Goal: Task Accomplishment & Management: Complete application form

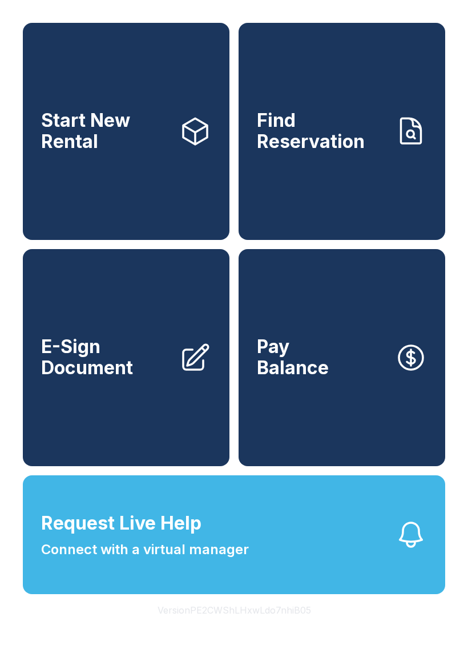
click at [373, 182] on link "Find Reservation" at bounding box center [342, 131] width 207 height 217
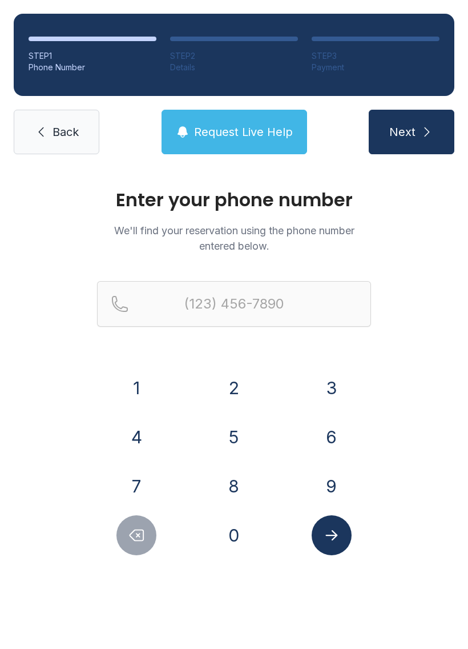
click at [241, 480] on button "8" at bounding box center [234, 486] width 40 height 40
click at [225, 433] on button "5" at bounding box center [234, 437] width 40 height 40
click at [333, 488] on button "9" at bounding box center [332, 486] width 40 height 40
click at [138, 428] on button "4" at bounding box center [137, 437] width 40 height 40
click at [235, 489] on button "8" at bounding box center [234, 486] width 40 height 40
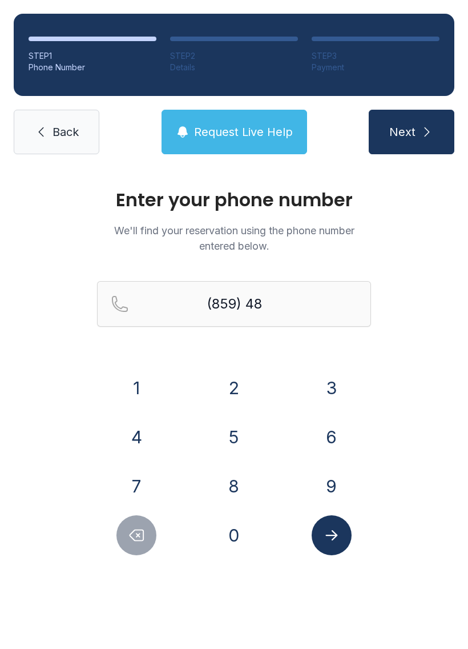
click at [131, 380] on button "1" at bounding box center [137, 388] width 40 height 40
click at [130, 380] on button "1" at bounding box center [137, 388] width 40 height 40
click at [238, 382] on button "2" at bounding box center [234, 388] width 40 height 40
click at [224, 536] on button "0" at bounding box center [234, 535] width 40 height 40
click at [219, 538] on button "0" at bounding box center [234, 535] width 40 height 40
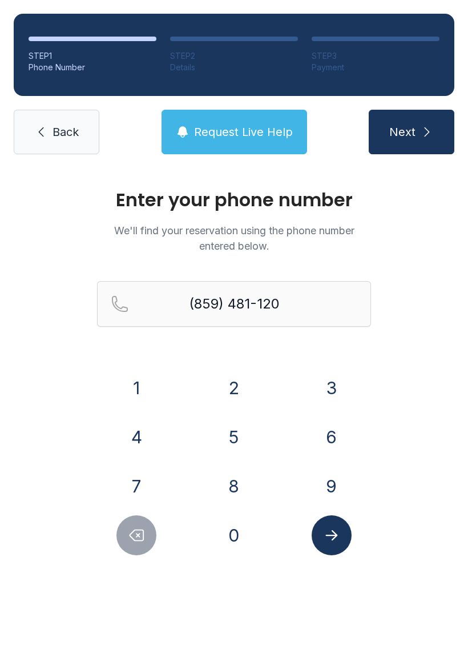
type input "[PHONE_NUMBER]"
click at [333, 536] on icon "Submit lookup form" at bounding box center [332, 535] width 12 height 10
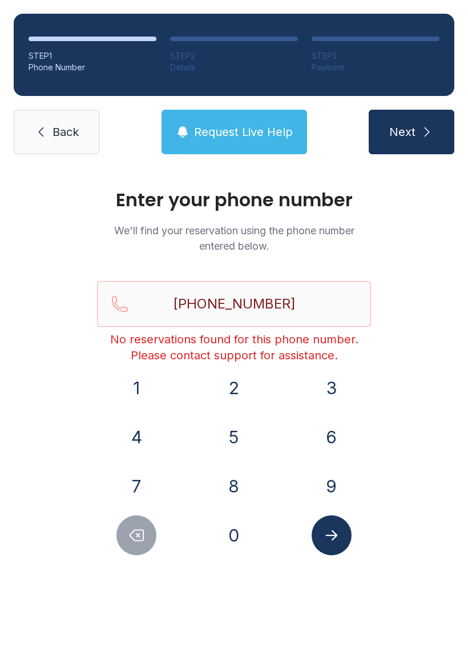
click at [206, 130] on span "Request Live Help" at bounding box center [243, 132] width 99 height 16
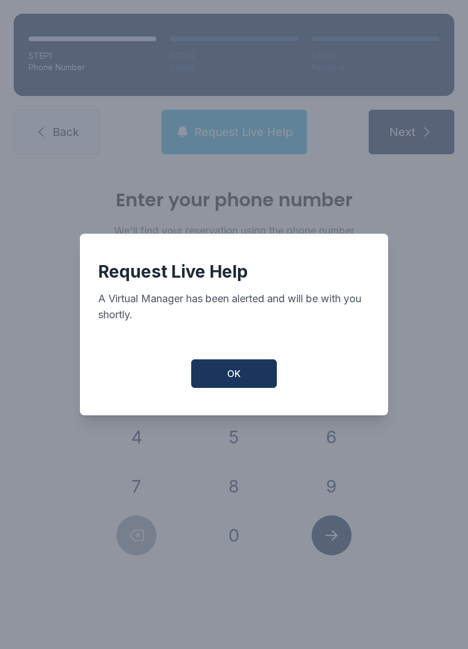
click at [218, 379] on button "OK" at bounding box center [234, 373] width 86 height 29
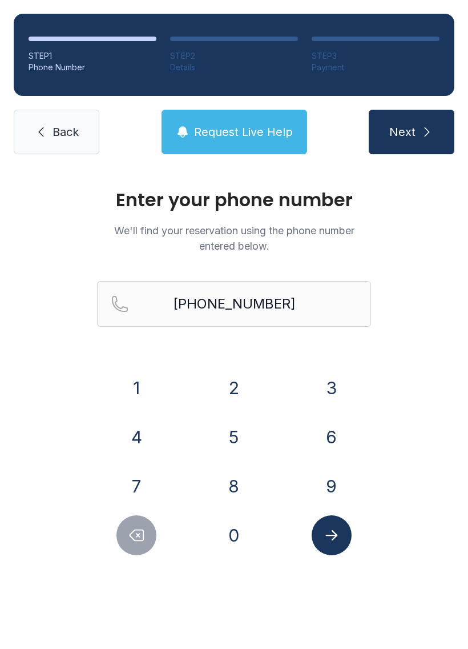
click at [51, 140] on link "Back" at bounding box center [57, 132] width 86 height 45
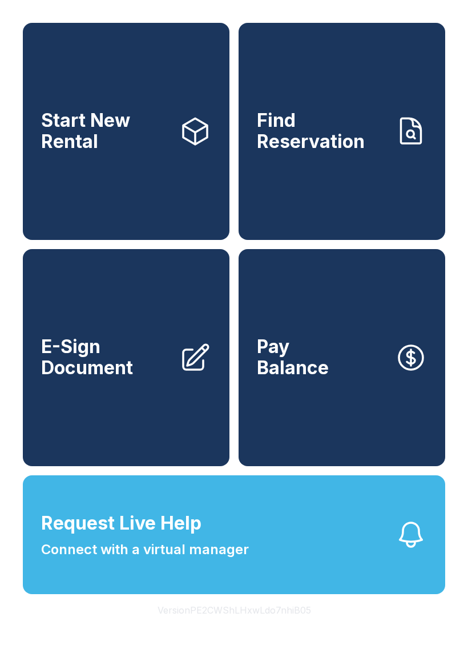
click at [113, 560] on span "Connect with a virtual manager" at bounding box center [145, 549] width 208 height 21
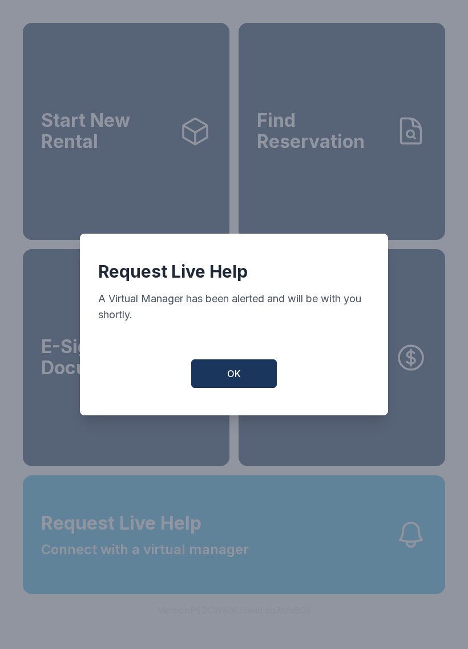
click at [224, 375] on button "OK" at bounding box center [234, 373] width 86 height 29
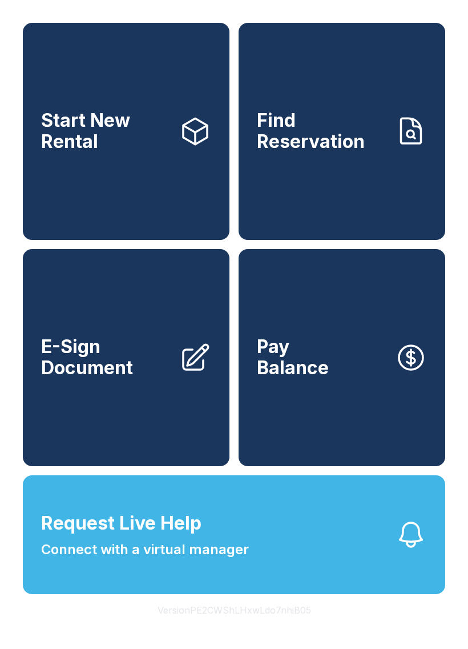
click at [351, 210] on link "Find Reservation" at bounding box center [342, 131] width 207 height 217
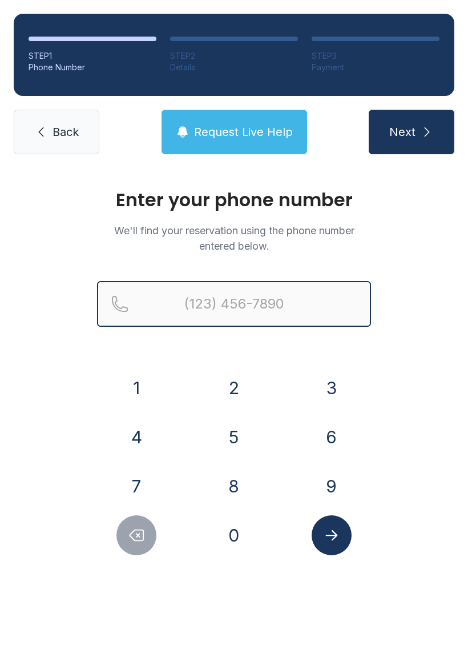
click at [315, 296] on input "Reservation phone number" at bounding box center [234, 304] width 274 height 46
type input "[PHONE_NUMBER]"
click at [411, 132] on button "Next" at bounding box center [412, 132] width 86 height 45
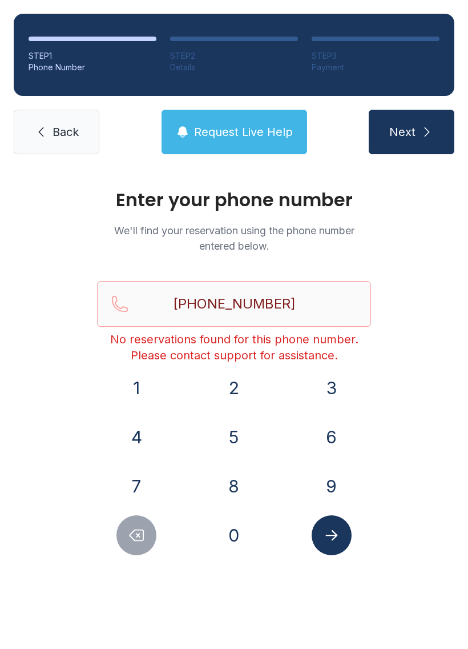
click at [407, 129] on span "Next" at bounding box center [403, 132] width 26 height 16
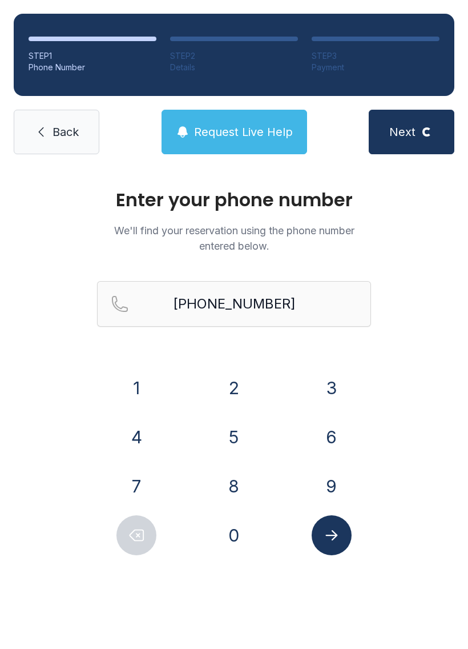
click at [438, 141] on button "Next Loading..." at bounding box center [412, 132] width 86 height 45
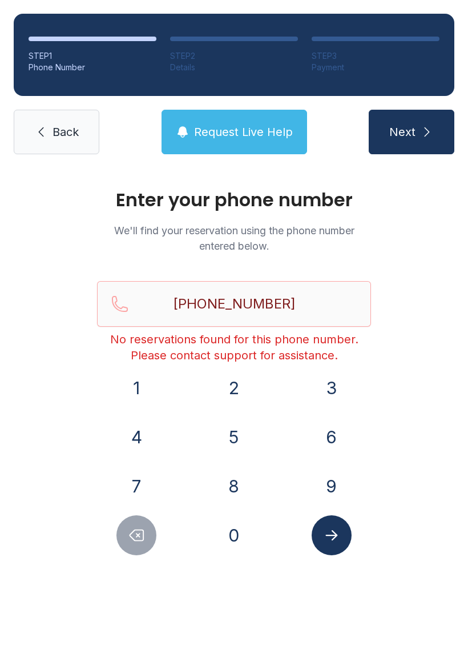
click at [431, 133] on icon "submit" at bounding box center [427, 132] width 14 height 14
click at [56, 150] on link "Back" at bounding box center [57, 132] width 86 height 45
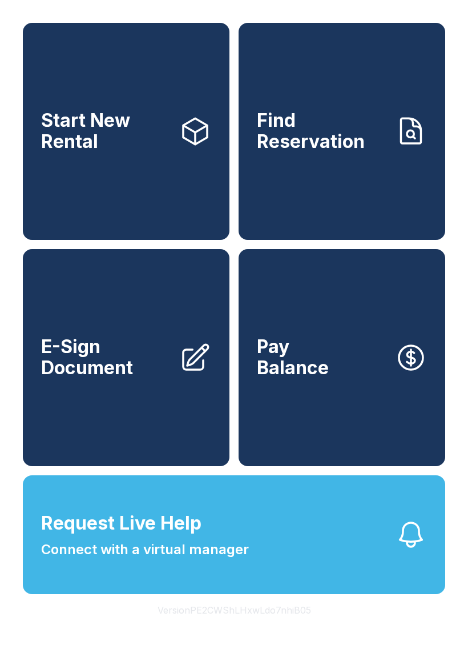
click at [154, 588] on button "Request Live Help Connect with a virtual manager" at bounding box center [234, 534] width 423 height 119
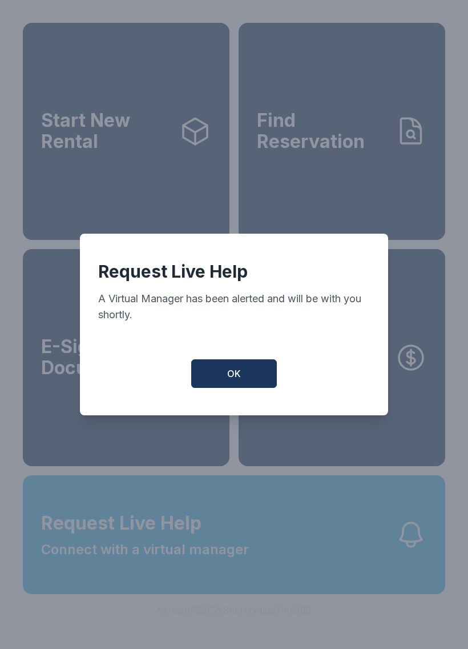
click at [240, 378] on span "OK" at bounding box center [234, 374] width 14 height 14
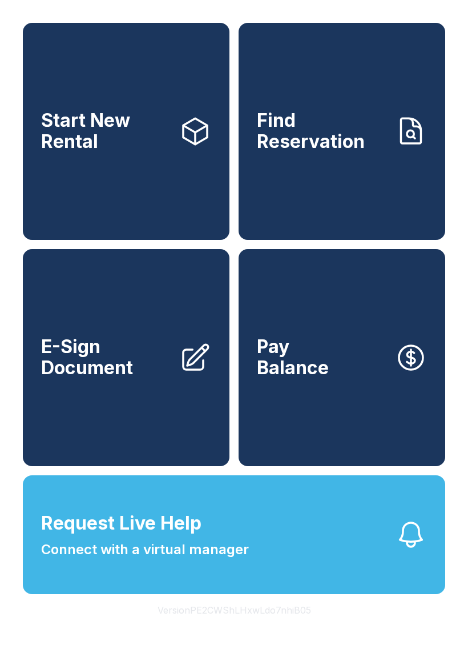
click at [226, 560] on span "Connect with a virtual manager" at bounding box center [145, 549] width 208 height 21
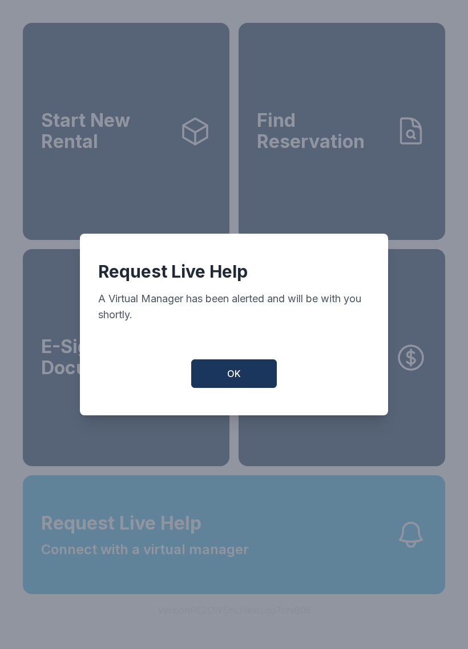
click at [242, 383] on button "OK" at bounding box center [234, 373] width 86 height 29
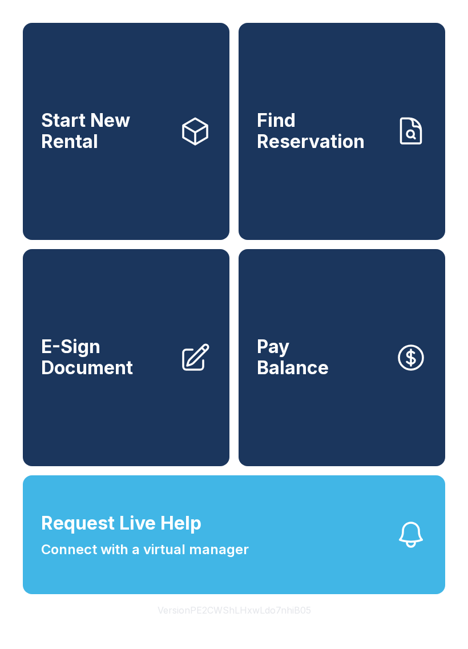
click at [168, 418] on link "E-Sign Document" at bounding box center [126, 357] width 207 height 217
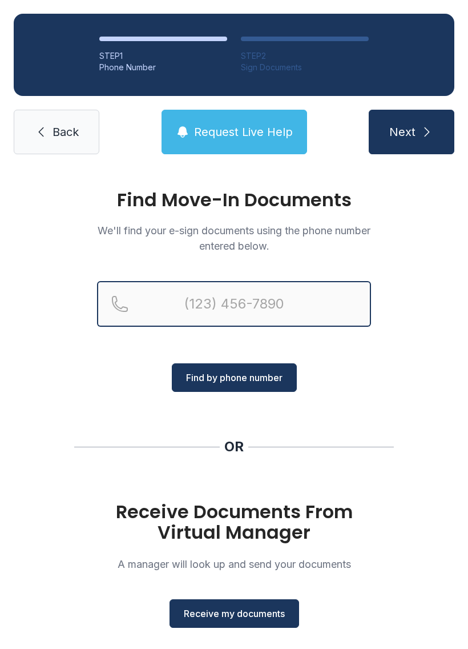
click at [295, 299] on input "Reservation phone number" at bounding box center [234, 304] width 274 height 46
type input "[PHONE_NUMBER]"
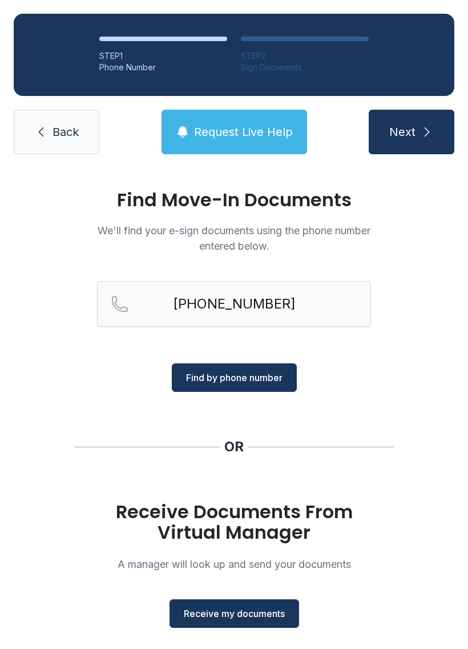
click at [263, 374] on span "Find by phone number" at bounding box center [234, 378] width 97 height 14
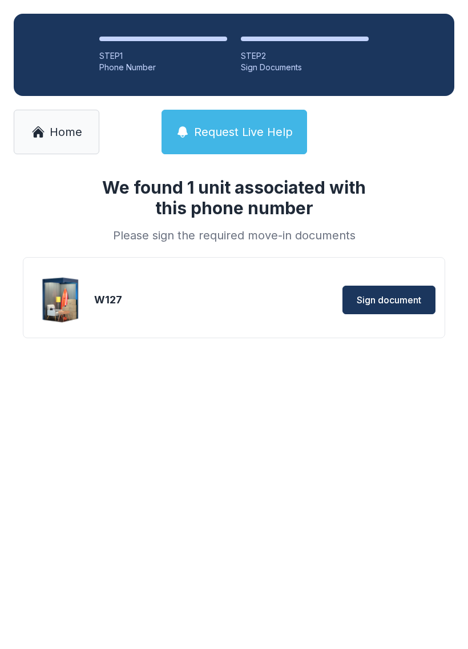
click at [396, 300] on span "Sign document" at bounding box center [389, 300] width 65 height 14
click at [61, 134] on span "Home" at bounding box center [66, 132] width 33 height 16
